Goal: Check status: Check status

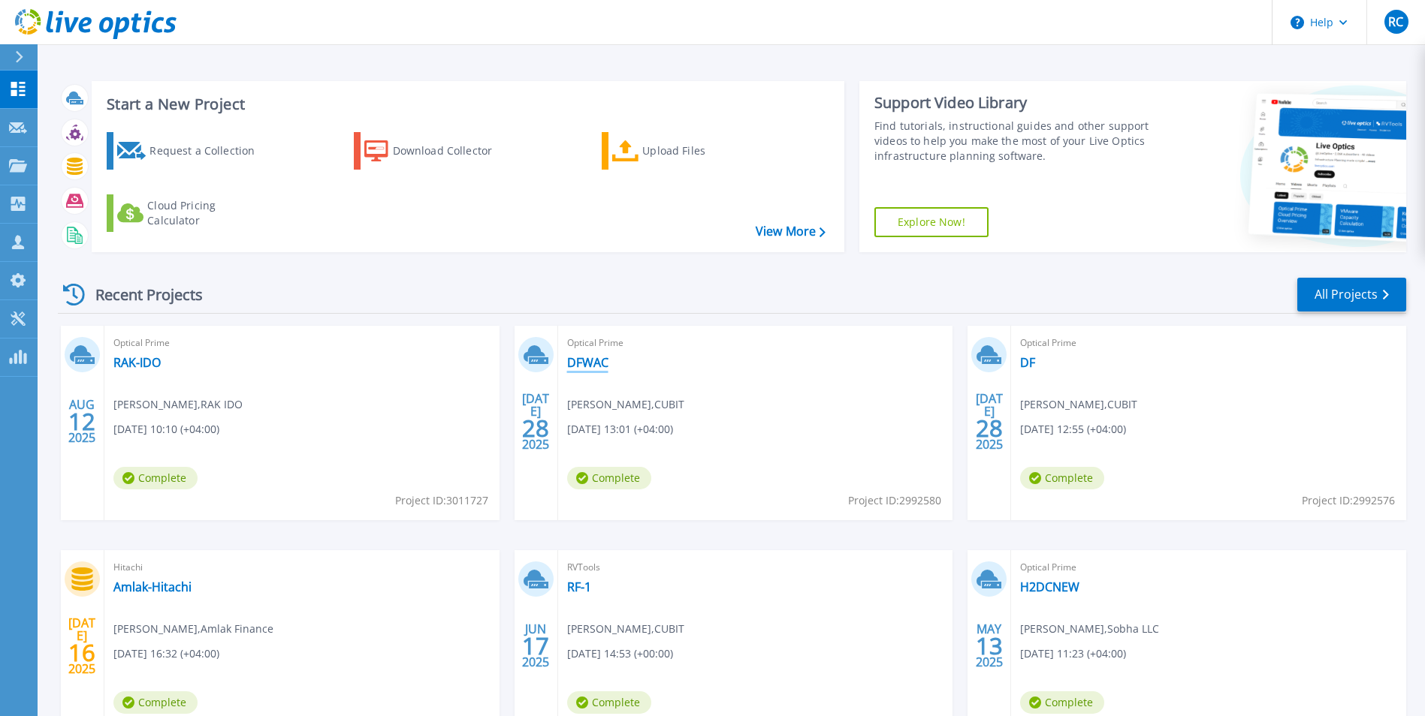
click at [586, 359] on link "DFWAC" at bounding box center [587, 362] width 41 height 15
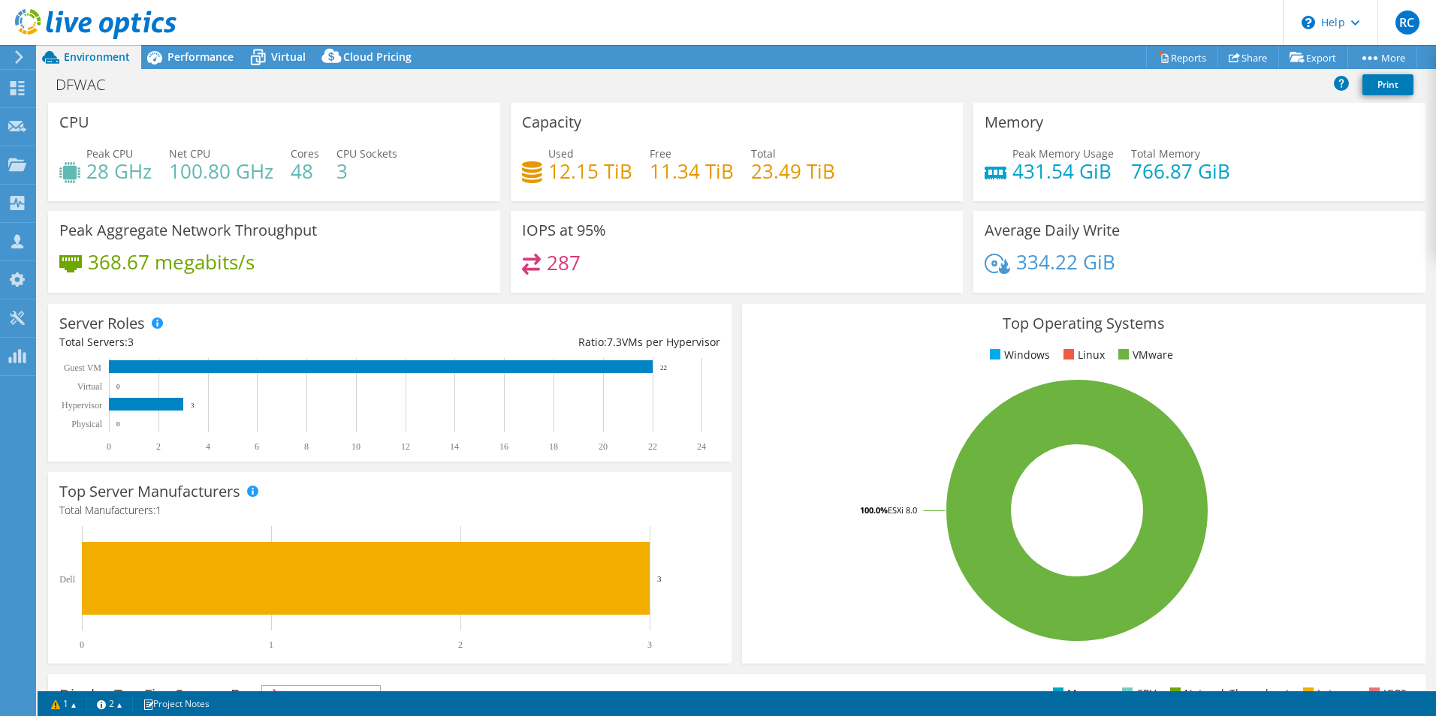
click at [751, 175] on h4 "23.49 TiB" at bounding box center [793, 171] width 84 height 17
click at [751, 176] on h4 "23.49 TiB" at bounding box center [793, 171] width 84 height 17
drag, startPoint x: 747, startPoint y: 176, endPoint x: 821, endPoint y: 279, distance: 125.9
click at [821, 279] on div "287" at bounding box center [737, 270] width 430 height 32
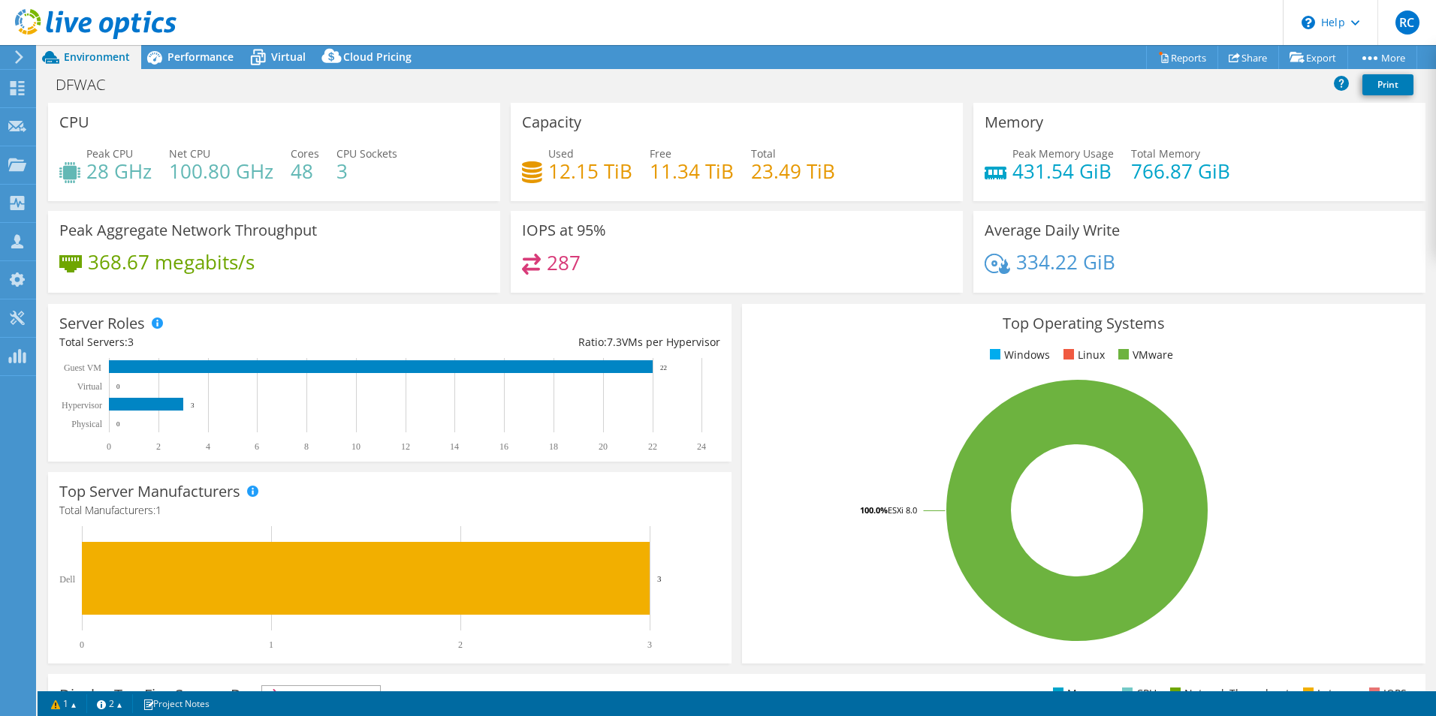
click at [547, 259] on h4 "287" at bounding box center [564, 263] width 34 height 17
drag, startPoint x: 544, startPoint y: 259, endPoint x: 554, endPoint y: 264, distance: 10.8
click at [554, 264] on h4 "287" at bounding box center [564, 263] width 34 height 17
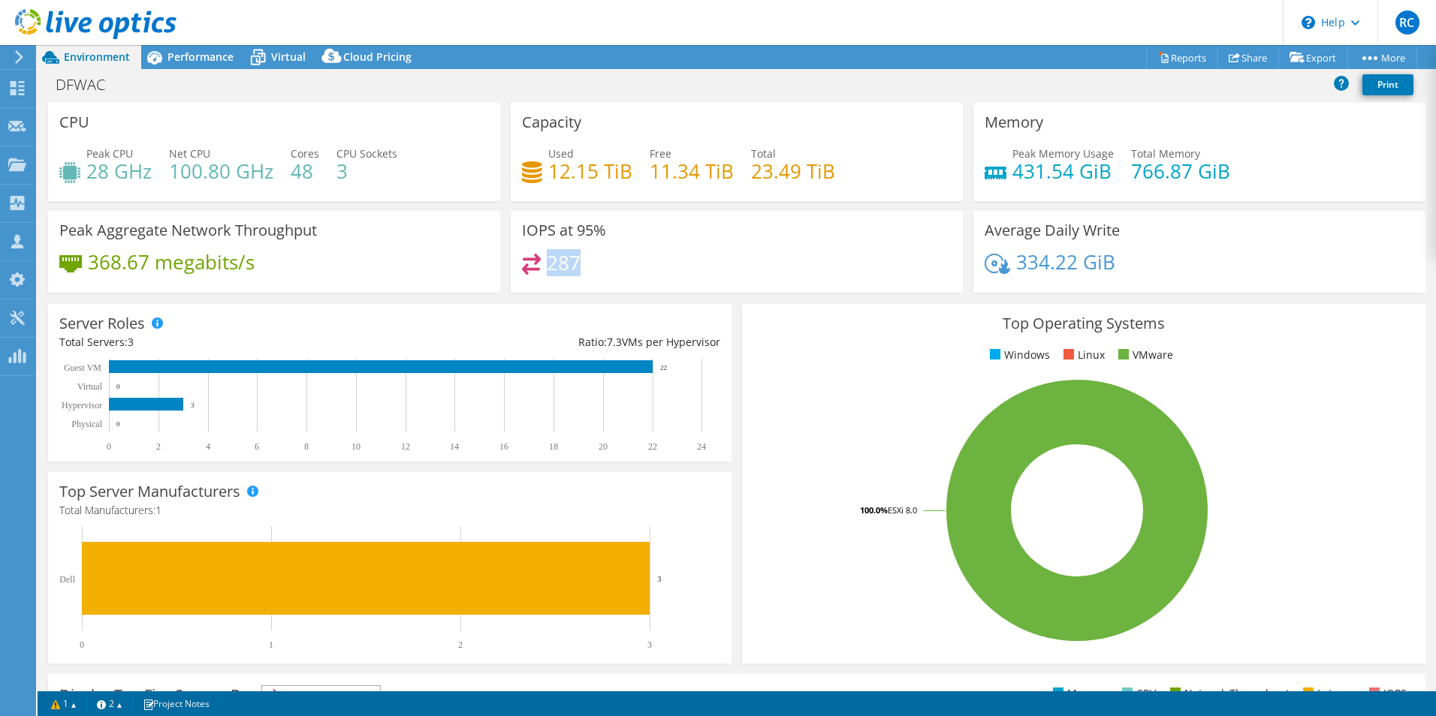
click at [554, 264] on h4 "287" at bounding box center [564, 263] width 34 height 17
drag, startPoint x: 554, startPoint y: 264, endPoint x: 534, endPoint y: 223, distance: 45.7
click at [534, 223] on h3 "IOPS at 95%" at bounding box center [564, 230] width 84 height 17
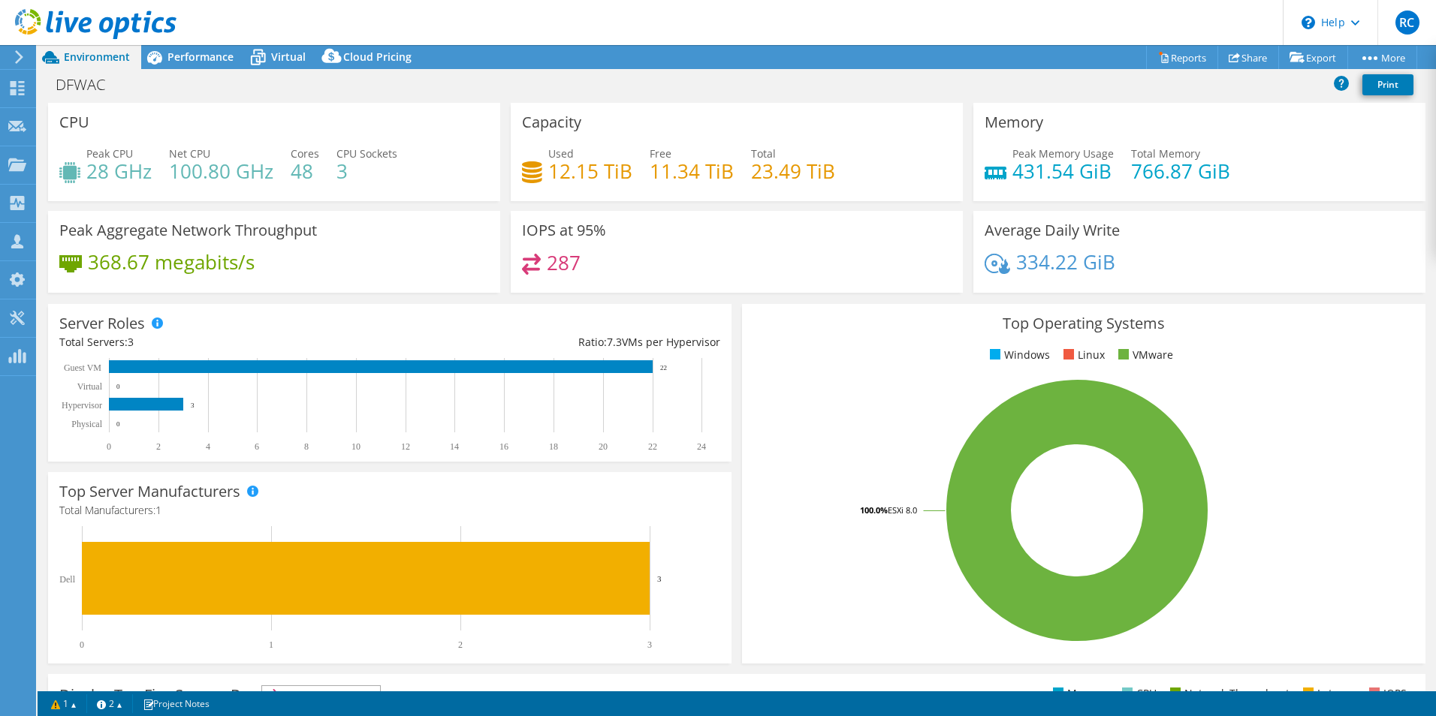
click at [369, 224] on div "Peak Aggregate Network Throughput 368.67 megabits/s" at bounding box center [274, 252] width 452 height 82
click at [125, 176] on h4 "28 GHz" at bounding box center [118, 171] width 65 height 17
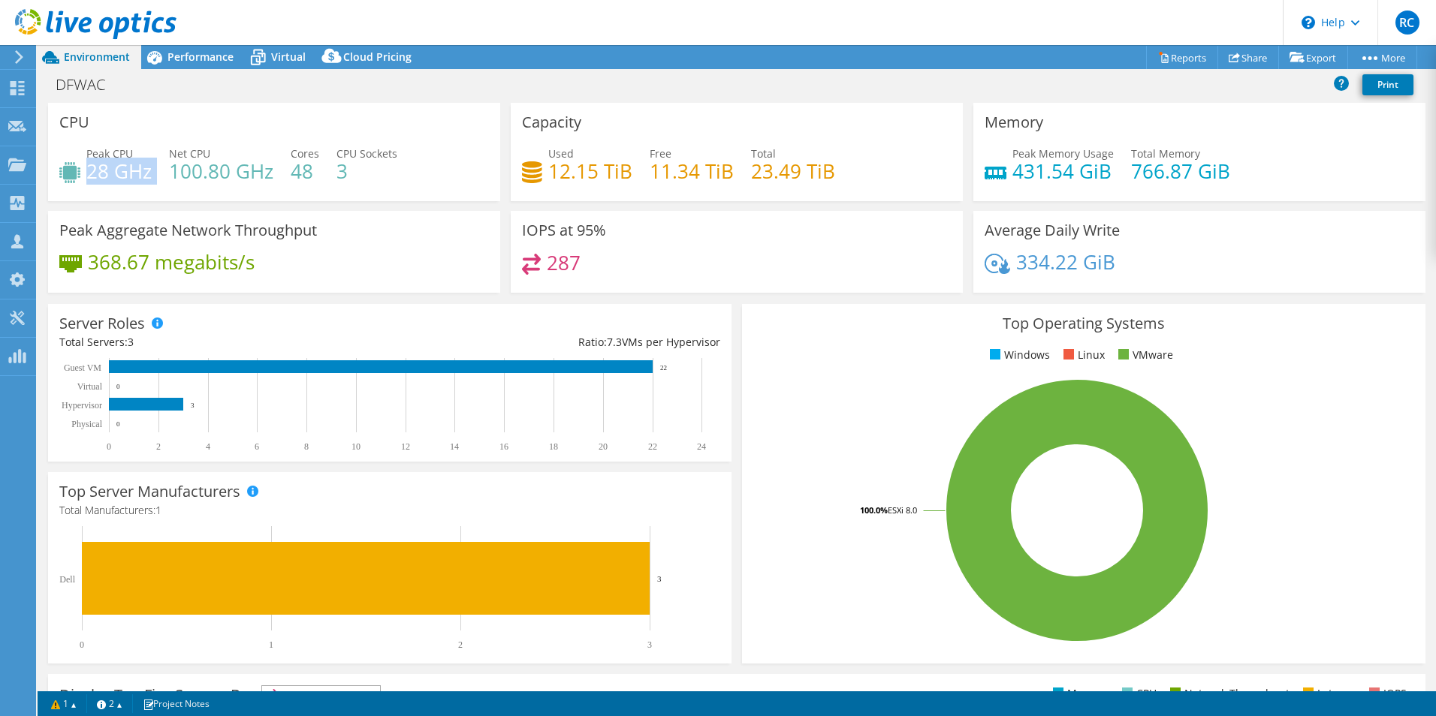
click at [119, 179] on h4 "28 GHz" at bounding box center [118, 171] width 65 height 17
drag, startPoint x: 89, startPoint y: 173, endPoint x: 379, endPoint y: 177, distance: 289.2
click at [379, 177] on div "Peak CPU 28 GHz Net CPU 100.80 GHz Cores 48 CPU Sockets 3" at bounding box center [274, 170] width 430 height 49
drag, startPoint x: 379, startPoint y: 177, endPoint x: 358, endPoint y: 184, distance: 21.4
click at [358, 184] on div "Peak CPU 28 GHz Net CPU 100.80 GHz Cores 48 CPU Sockets 3" at bounding box center [274, 170] width 430 height 49
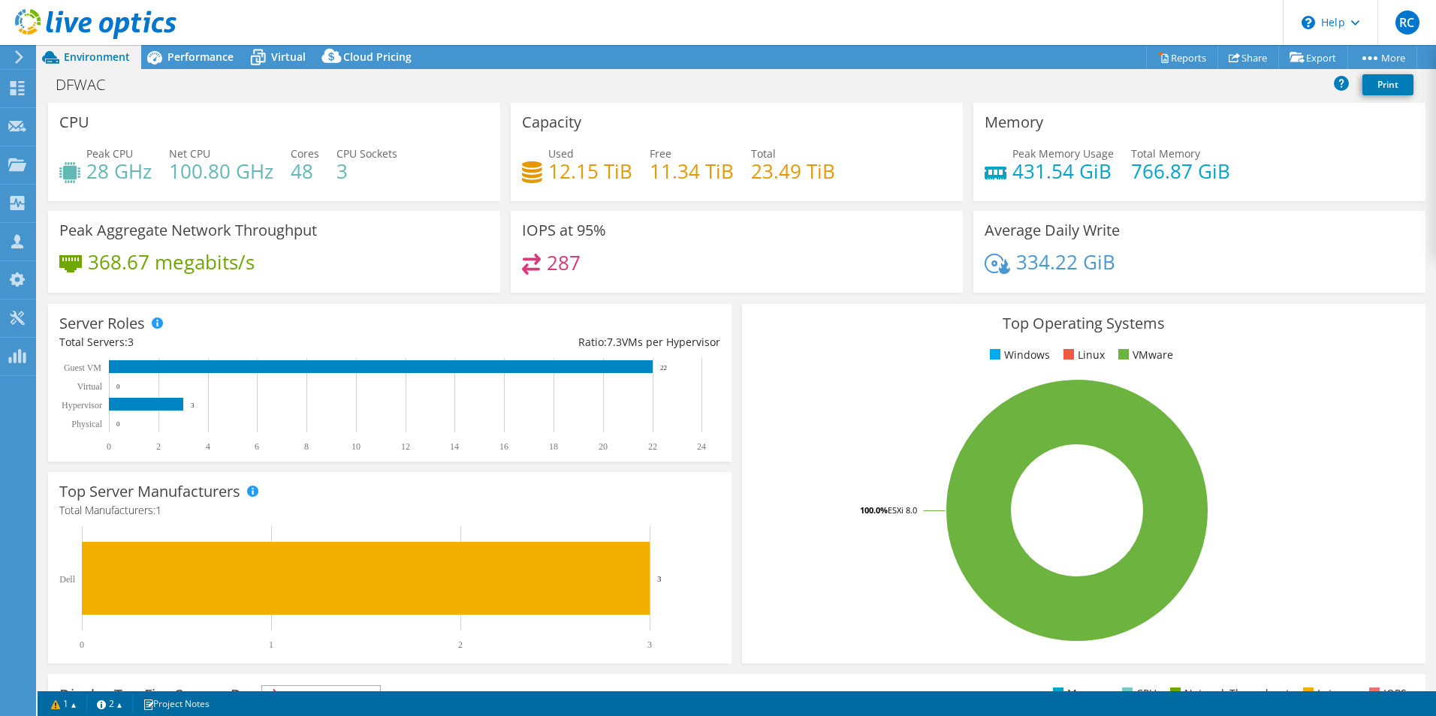
click at [1067, 172] on h4 "431.54 GiB" at bounding box center [1062, 171] width 101 height 17
drag, startPoint x: 1067, startPoint y: 172, endPoint x: 1145, endPoint y: 182, distance: 78.0
click at [1145, 179] on h4 "766.87 GiB" at bounding box center [1180, 171] width 99 height 17
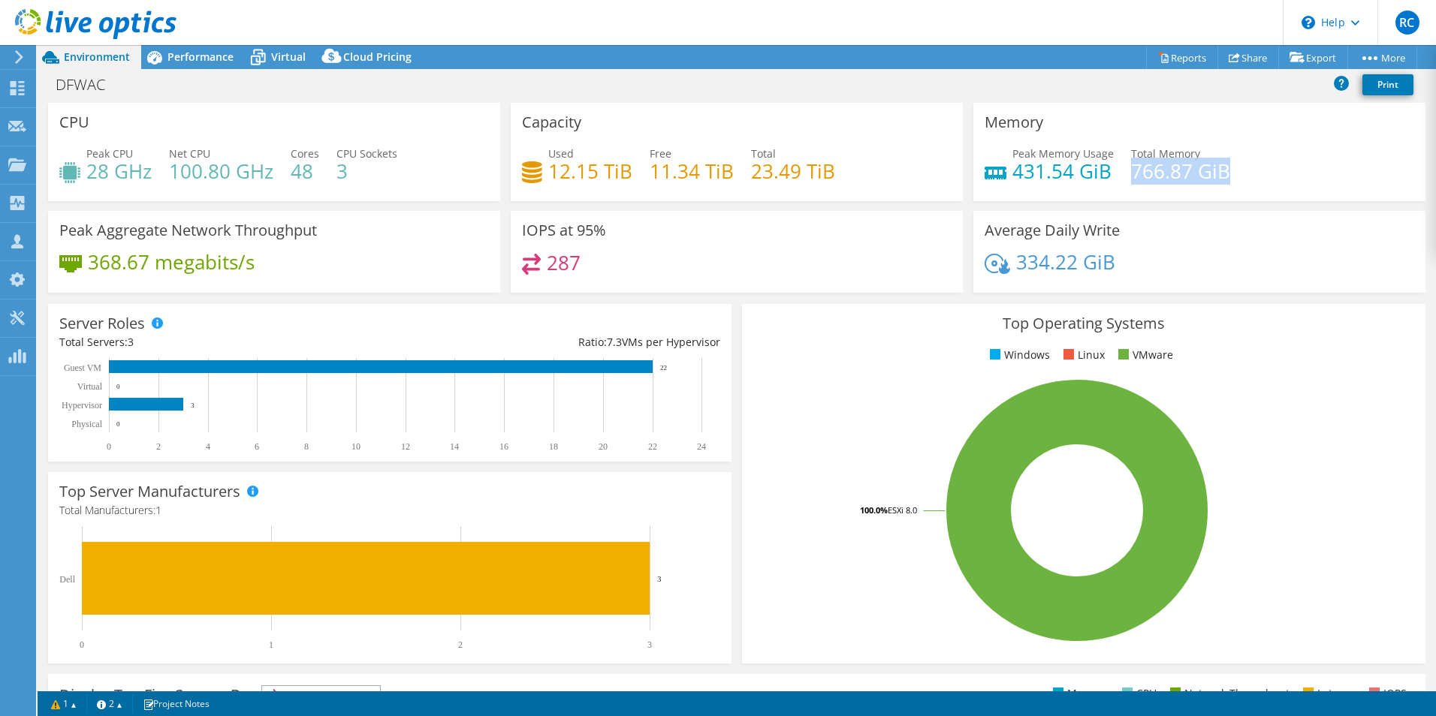
drag, startPoint x: 1127, startPoint y: 173, endPoint x: 1244, endPoint y: 178, distance: 117.2
click at [1244, 178] on div "Peak Memory Usage 431.54 GiB Total Memory 766.87 GiB" at bounding box center [1200, 170] width 430 height 49
drag, startPoint x: 1244, startPoint y: 178, endPoint x: 1247, endPoint y: 191, distance: 13.0
click at [1247, 191] on div "Peak Memory Usage 431.54 GiB Total Memory 766.87 GiB" at bounding box center [1200, 170] width 430 height 49
click at [123, 367] on rect at bounding box center [381, 366] width 544 height 13
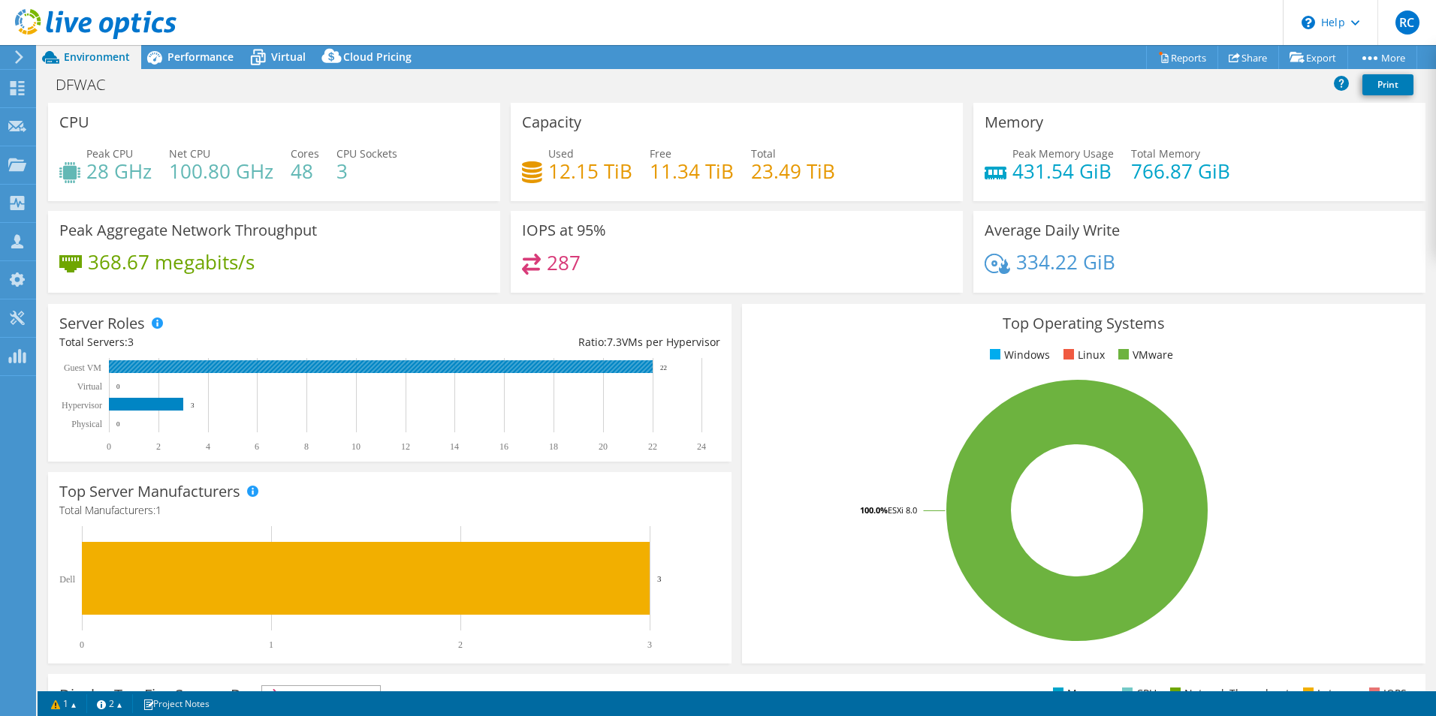
click at [123, 367] on rect at bounding box center [381, 366] width 544 height 13
click at [677, 172] on h4 "11.34 TiB" at bounding box center [692, 171] width 84 height 17
click at [676, 173] on h4 "11.34 TiB" at bounding box center [692, 171] width 84 height 17
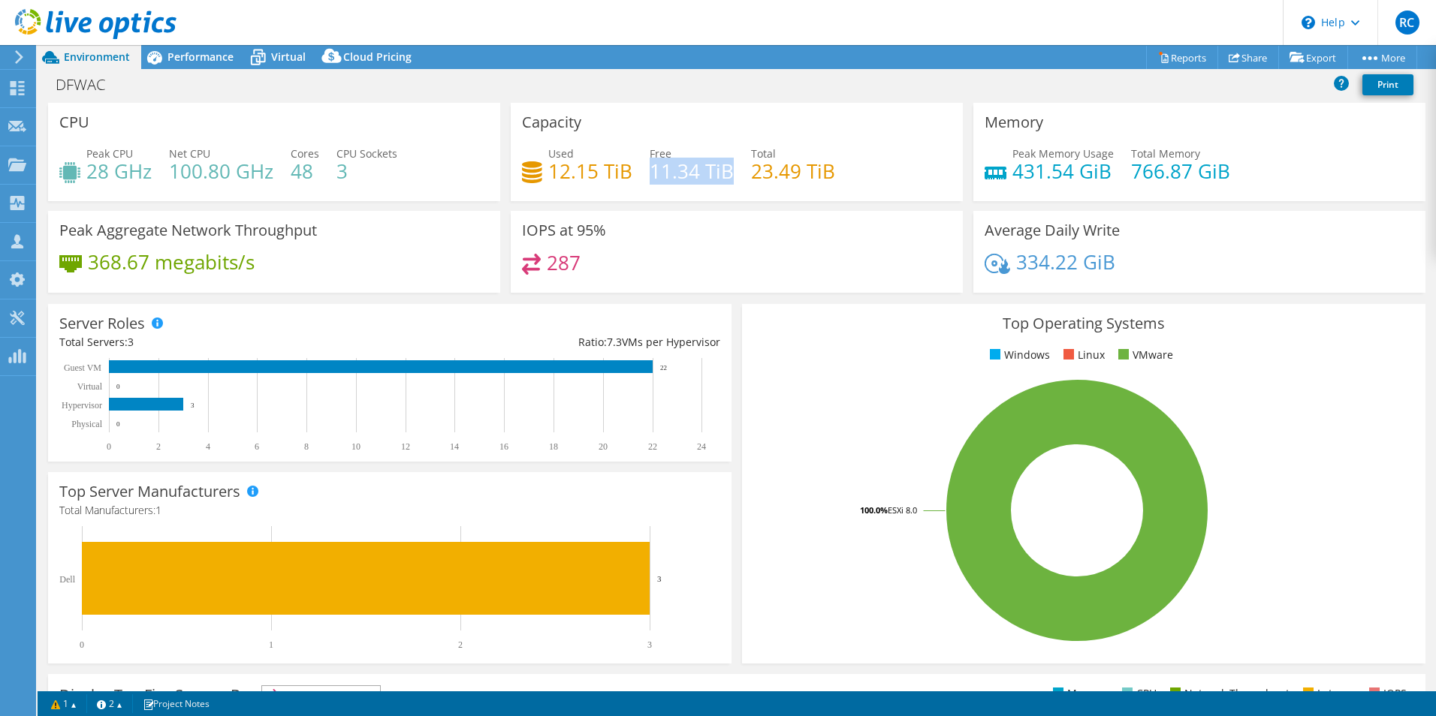
drag, startPoint x: 648, startPoint y: 173, endPoint x: 724, endPoint y: 176, distance: 75.9
click at [724, 176] on h4 "11.34 TiB" at bounding box center [692, 171] width 84 height 17
drag, startPoint x: 724, startPoint y: 176, endPoint x: 751, endPoint y: 175, distance: 27.0
click at [751, 175] on h4 "23.49 TiB" at bounding box center [793, 171] width 84 height 17
drag, startPoint x: 746, startPoint y: 174, endPoint x: 825, endPoint y: 181, distance: 79.9
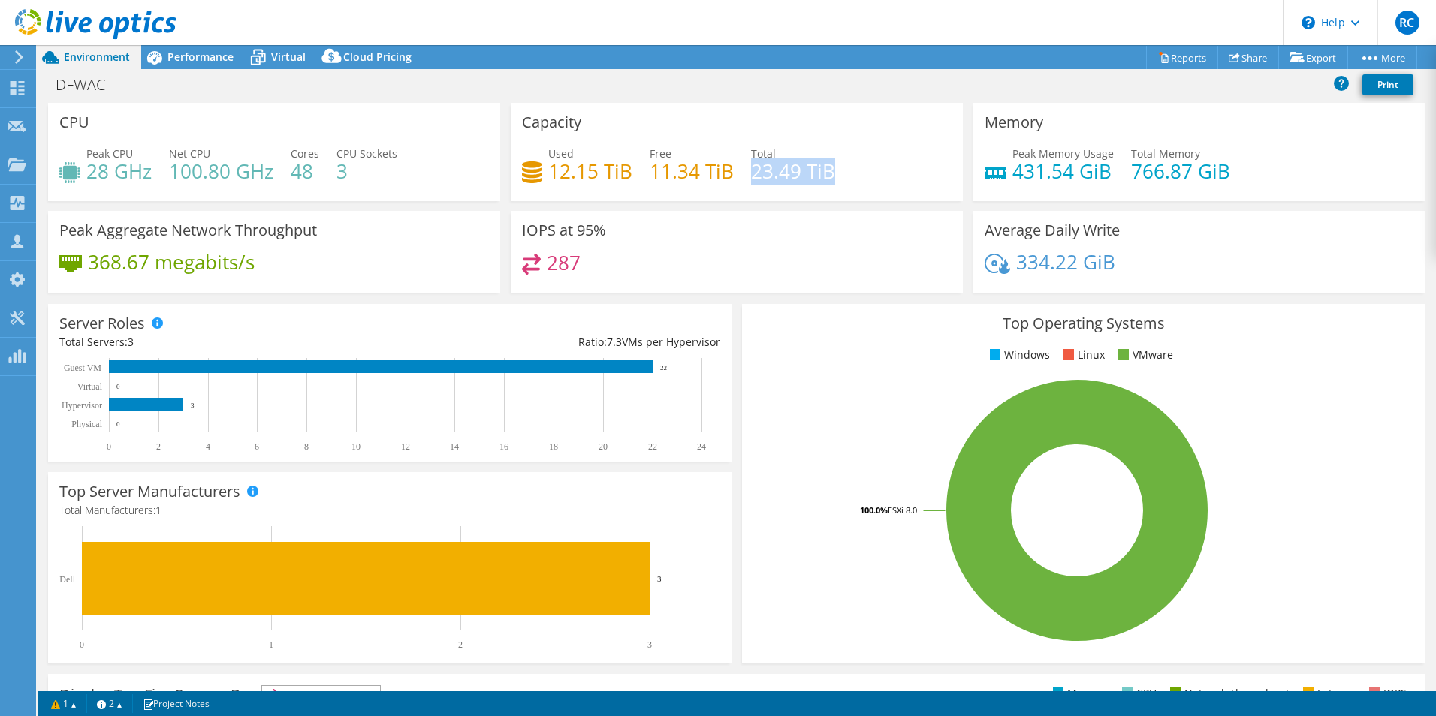
click at [825, 179] on h4 "23.49 TiB" at bounding box center [793, 171] width 84 height 17
drag, startPoint x: 904, startPoint y: 521, endPoint x: 904, endPoint y: 513, distance: 8.3
click at [904, 520] on rect at bounding box center [1076, 510] width 647 height 263
click at [904, 499] on rect at bounding box center [1076, 510] width 647 height 263
click at [901, 505] on tspan "ESXi 8.0" at bounding box center [902, 510] width 29 height 11
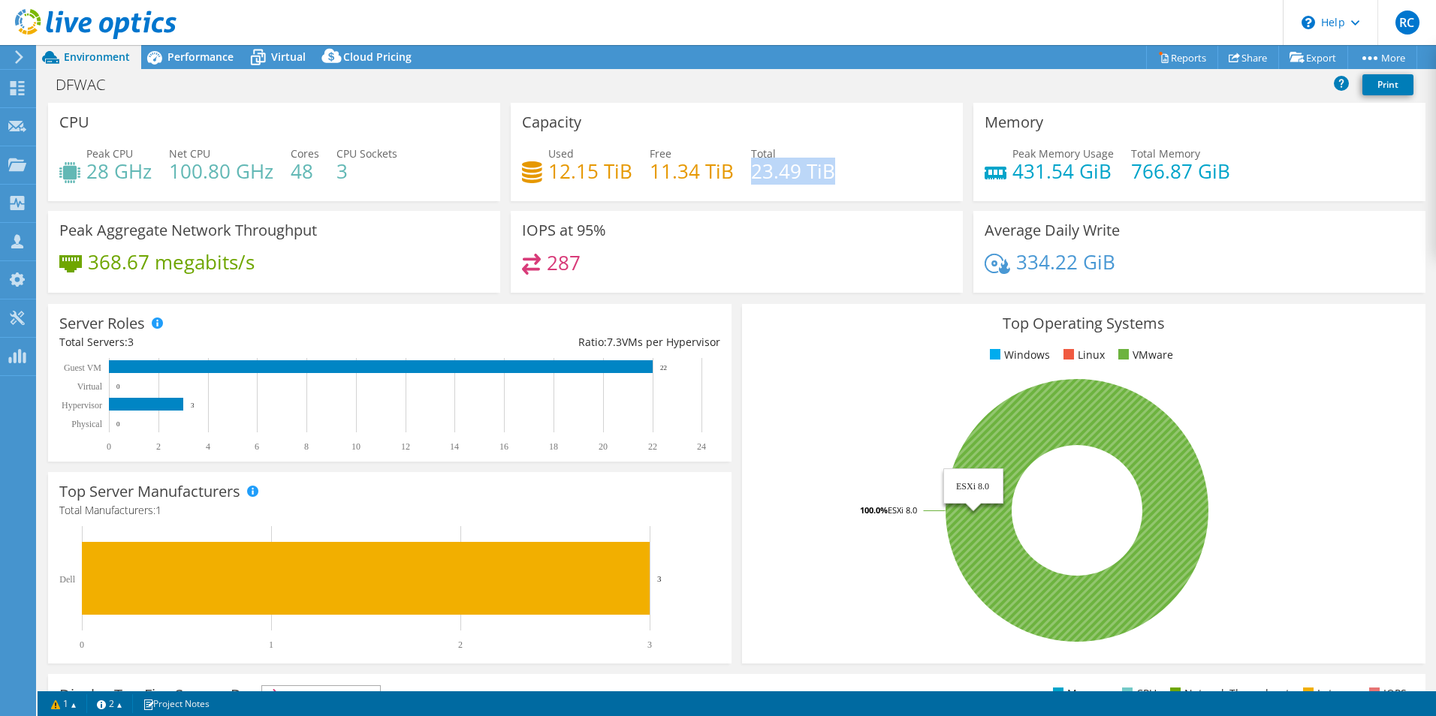
click at [901, 505] on tspan "ESXi 8.0" at bounding box center [902, 510] width 29 height 11
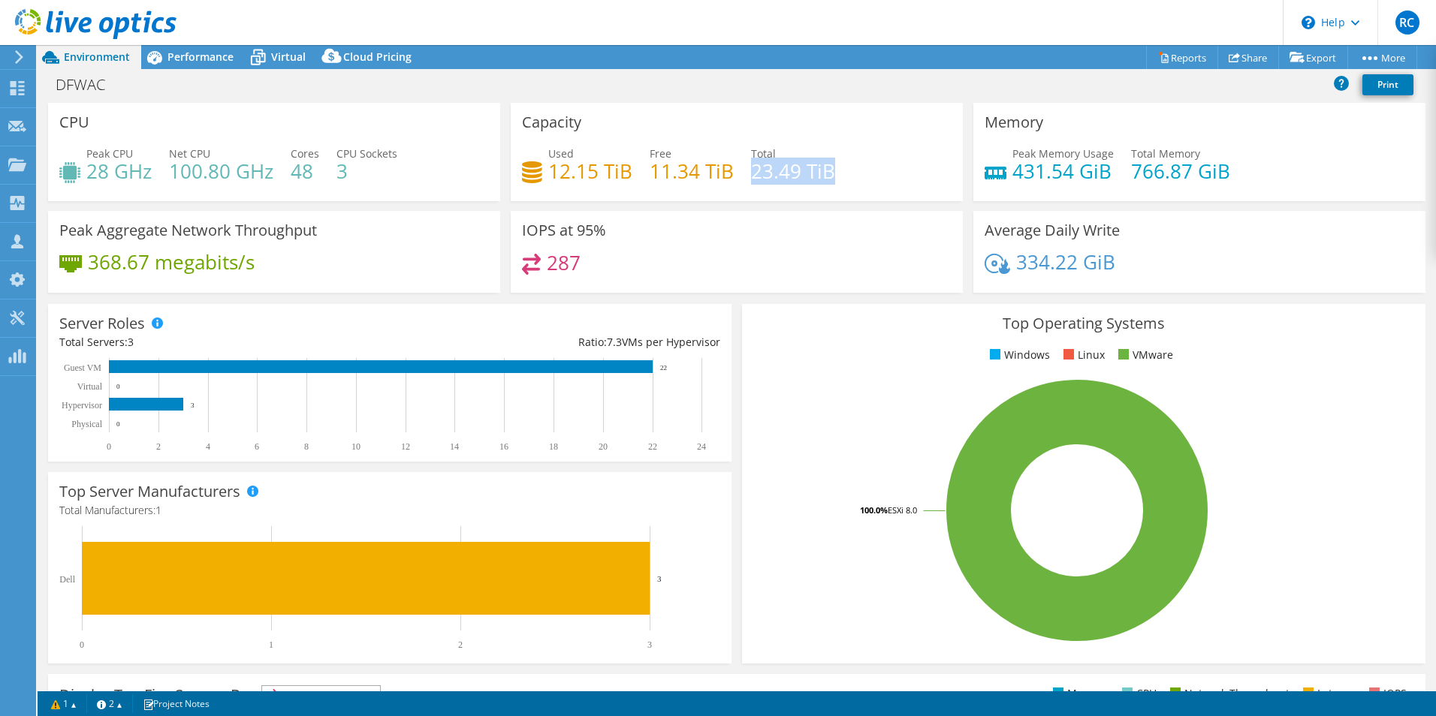
click at [923, 496] on rect at bounding box center [1076, 510] width 647 height 263
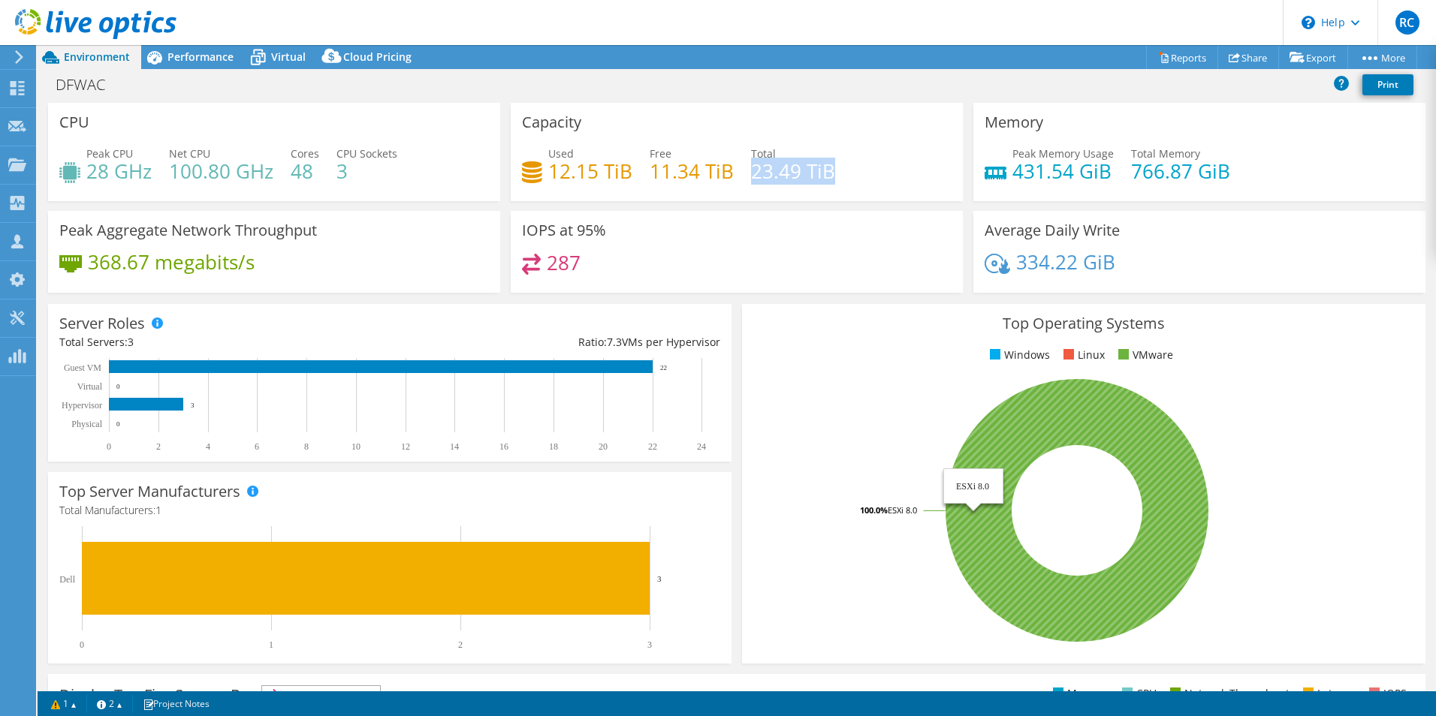
click at [982, 497] on icon at bounding box center [1077, 510] width 263 height 263
